Goal: Check status: Check status

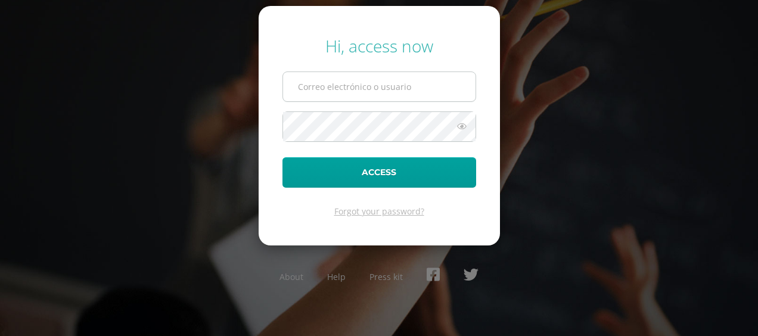
type input "rustriansandra@gmail.com"
click at [368, 81] on input "rustriansandra@gmail.com" at bounding box center [379, 86] width 192 height 29
click at [274, 148] on form "Hi, access now rustriansandra@gmail.com Access Forgot your password?" at bounding box center [379, 126] width 241 height 240
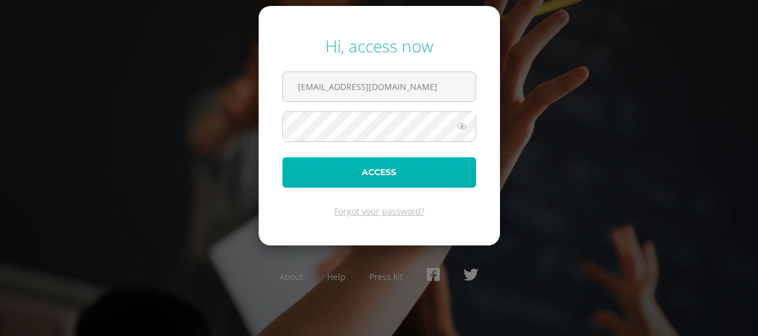
click at [347, 172] on button "Access" at bounding box center [379, 172] width 194 height 30
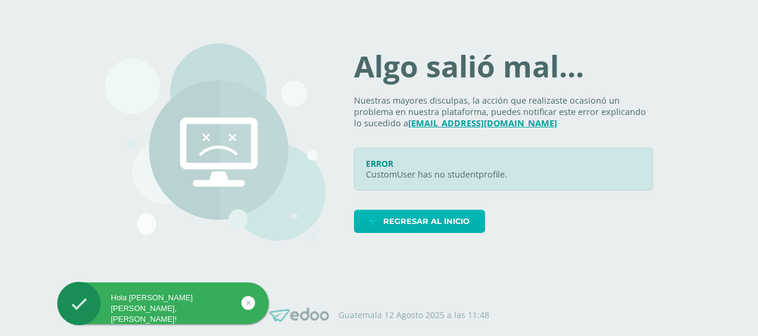
click at [445, 217] on span "Regresar al inicio" at bounding box center [426, 221] width 86 height 22
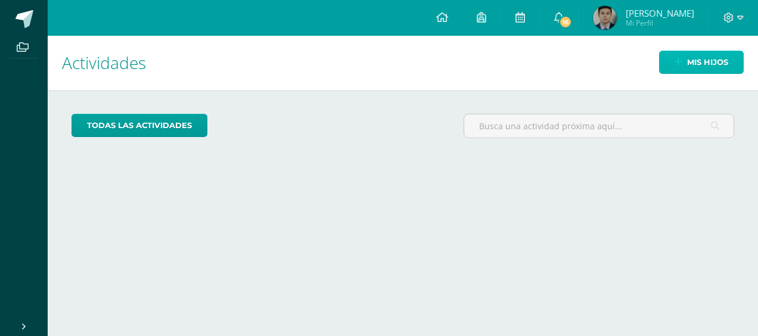
click at [710, 63] on span "Mis hijos" at bounding box center [707, 62] width 41 height 22
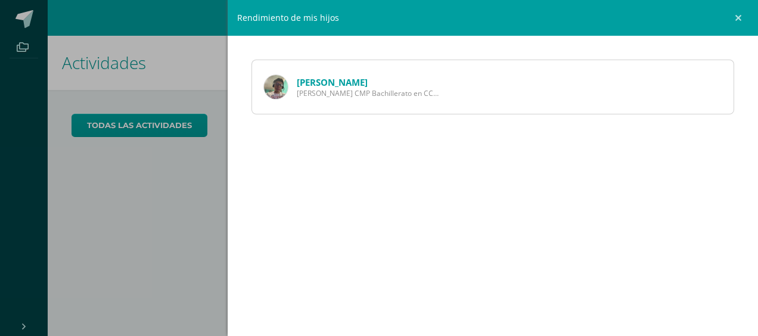
click at [343, 83] on link "Kevin Ventura" at bounding box center [332, 82] width 71 height 12
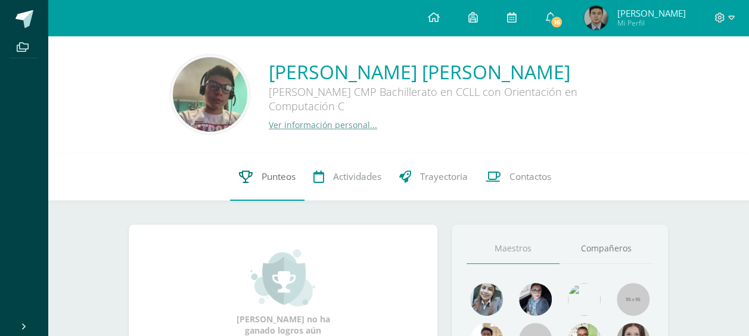
click at [267, 182] on span "Punteos" at bounding box center [279, 176] width 34 height 13
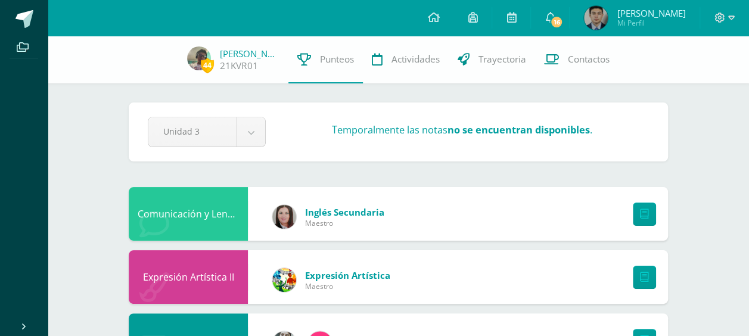
click at [639, 14] on span "Sandra Patricia" at bounding box center [651, 13] width 69 height 12
click at [549, 15] on link "16" at bounding box center [550, 18] width 38 height 36
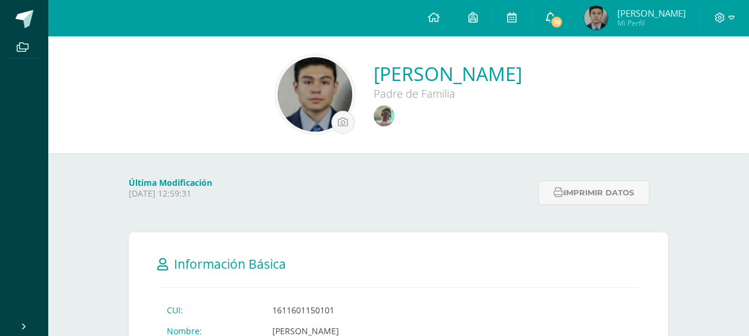
click at [563, 15] on span "16" at bounding box center [556, 21] width 13 height 13
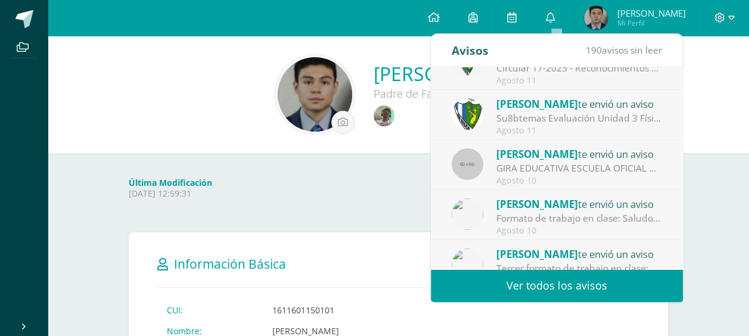
scroll to position [119, 0]
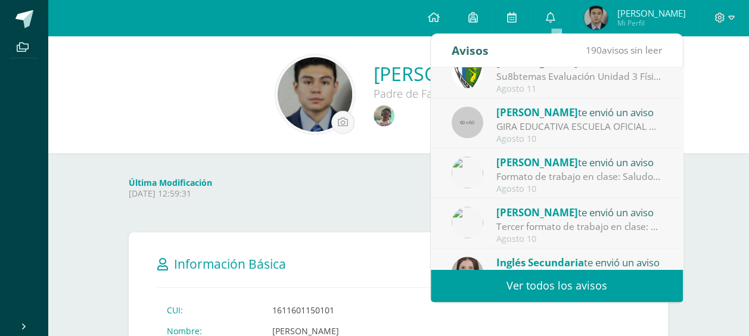
click at [547, 120] on div "GIRA EDUCATIVA ESCUELA OFICIAL RURAL MIXTA LO DE MEJÍA, SAN JUAN SACATEPÉQUEZ, …" at bounding box center [579, 127] width 166 height 14
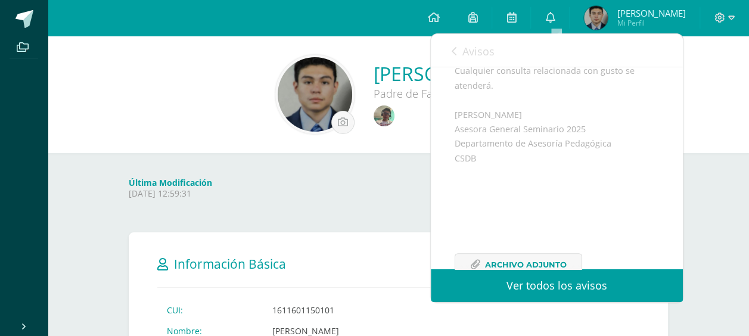
scroll to position [385, 0]
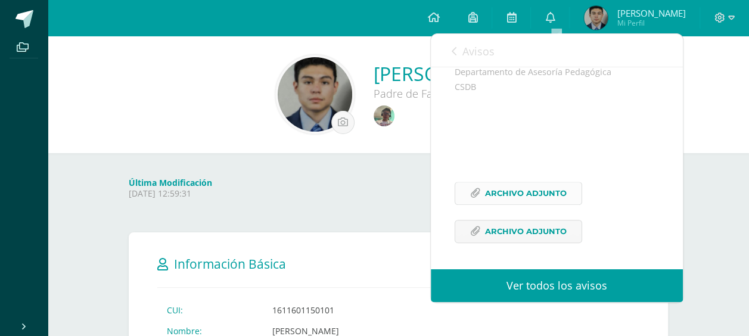
click at [534, 195] on span "Archivo Adjunto" at bounding box center [526, 193] width 82 height 22
click at [528, 224] on span "Archivo Adjunto" at bounding box center [526, 232] width 82 height 22
click at [555, 16] on icon at bounding box center [550, 17] width 10 height 11
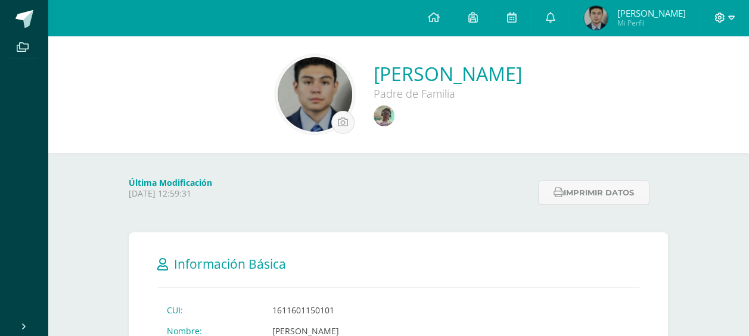
click at [726, 16] on span at bounding box center [725, 17] width 20 height 13
click at [685, 86] on span "Cerrar sesión" at bounding box center [694, 81] width 54 height 11
